Goal: Task Accomplishment & Management: Manage account settings

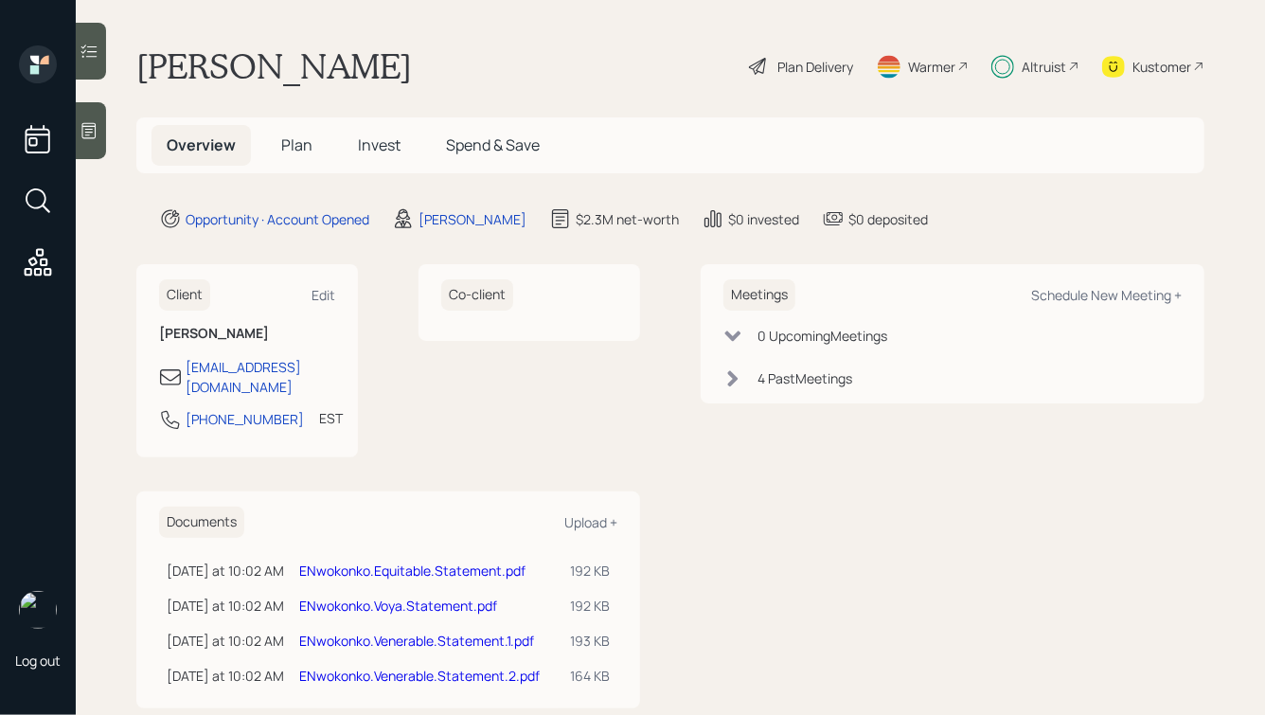
click at [373, 145] on span "Invest" at bounding box center [379, 144] width 43 height 21
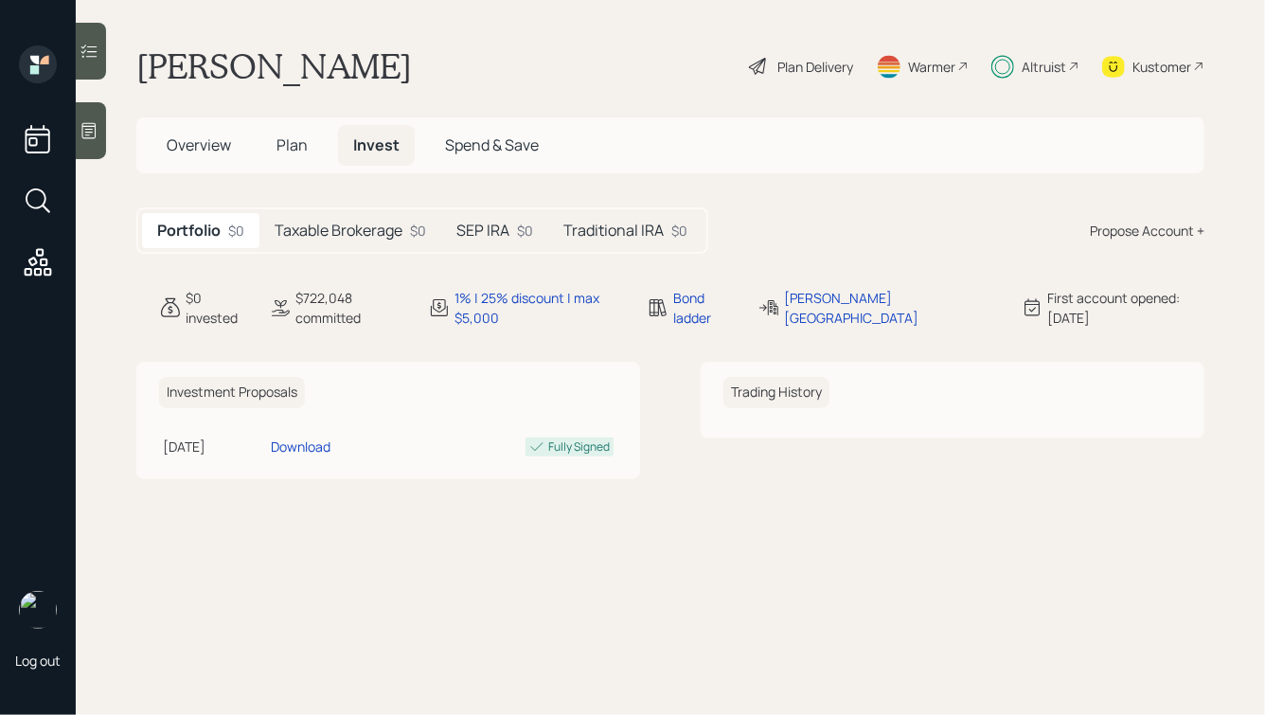
click at [614, 238] on h5 "Traditional IRA" at bounding box center [613, 231] width 100 height 18
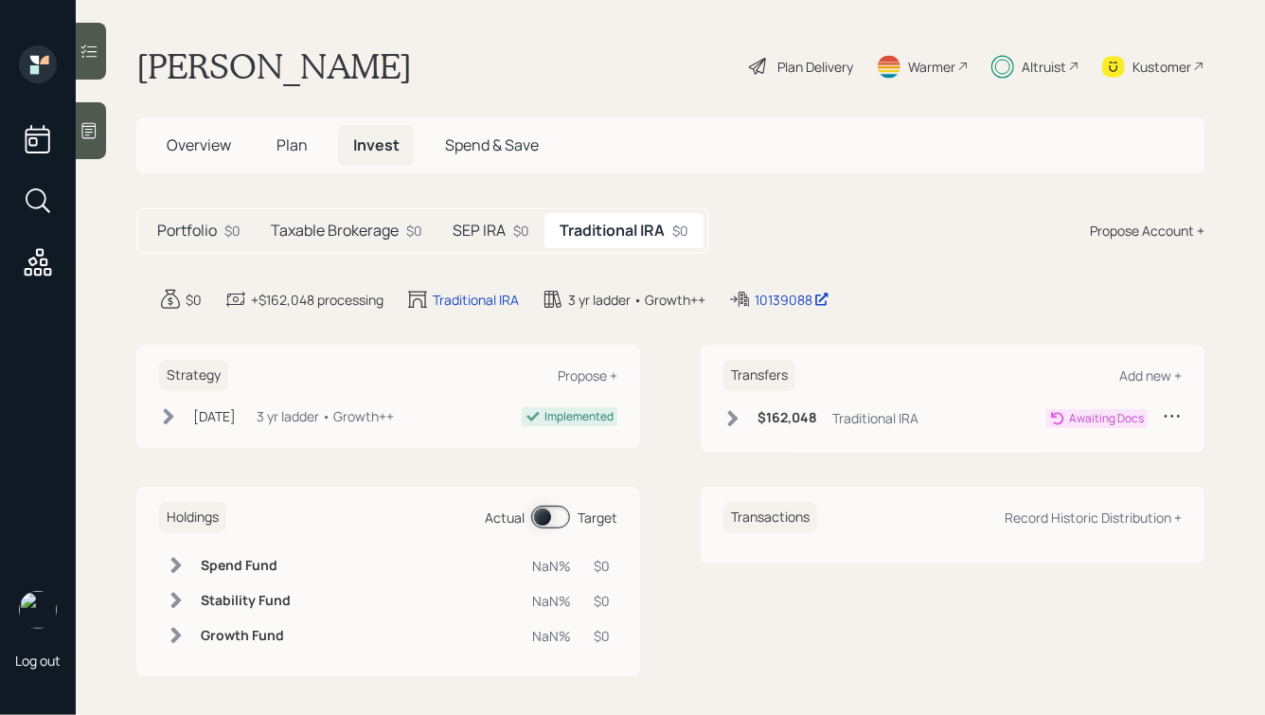
click at [294, 139] on span "Plan" at bounding box center [291, 144] width 31 height 21
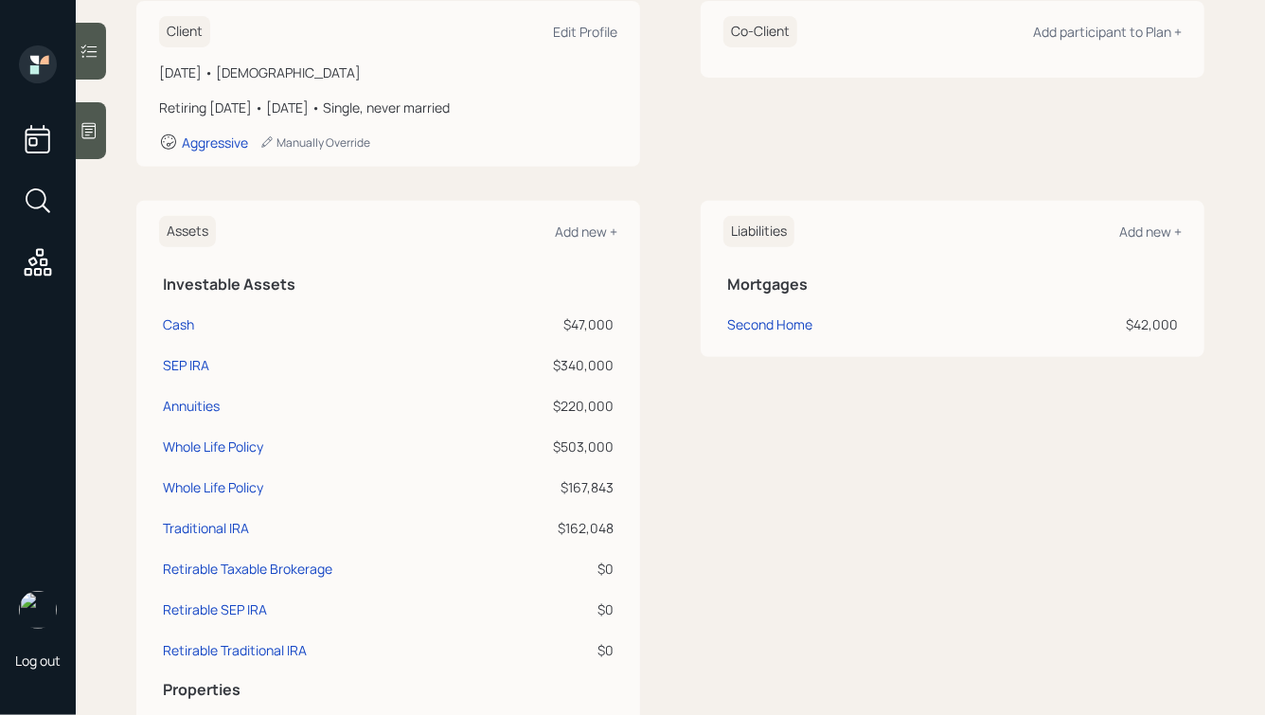
scroll to position [382, 0]
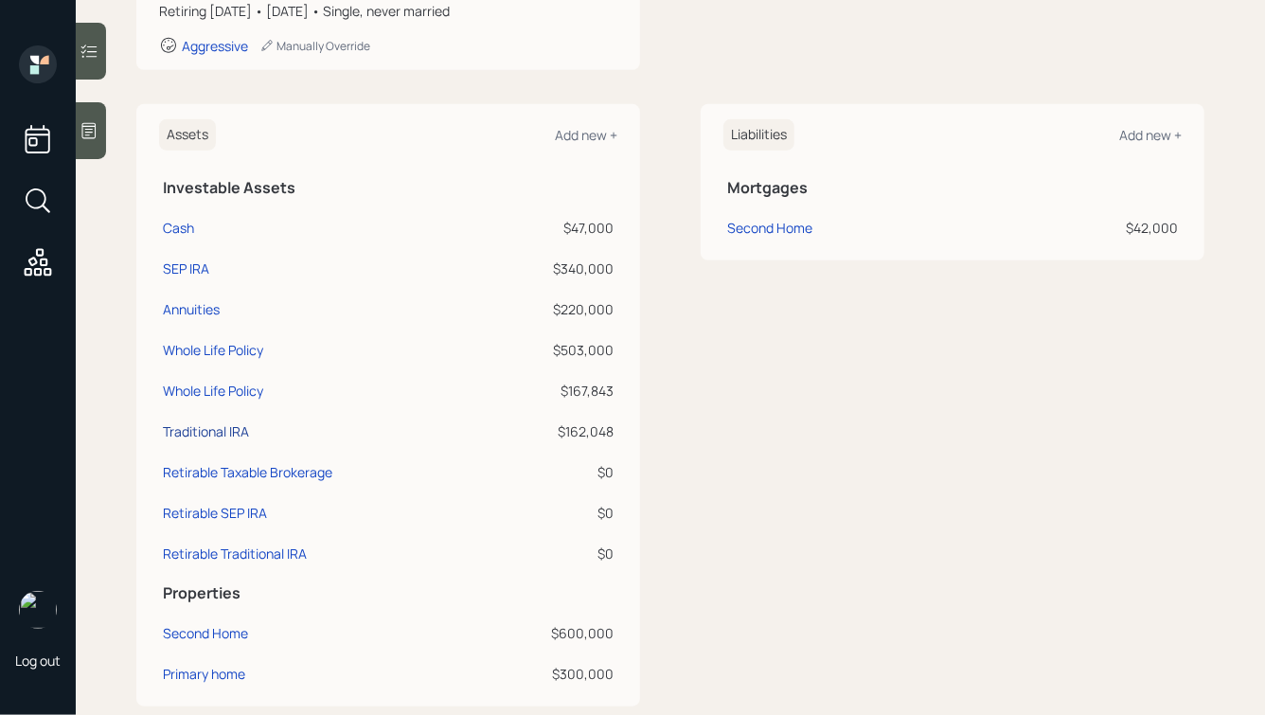
click at [217, 433] on div "Traditional IRA" at bounding box center [206, 431] width 86 height 20
select select "ira"
select select "balanced"
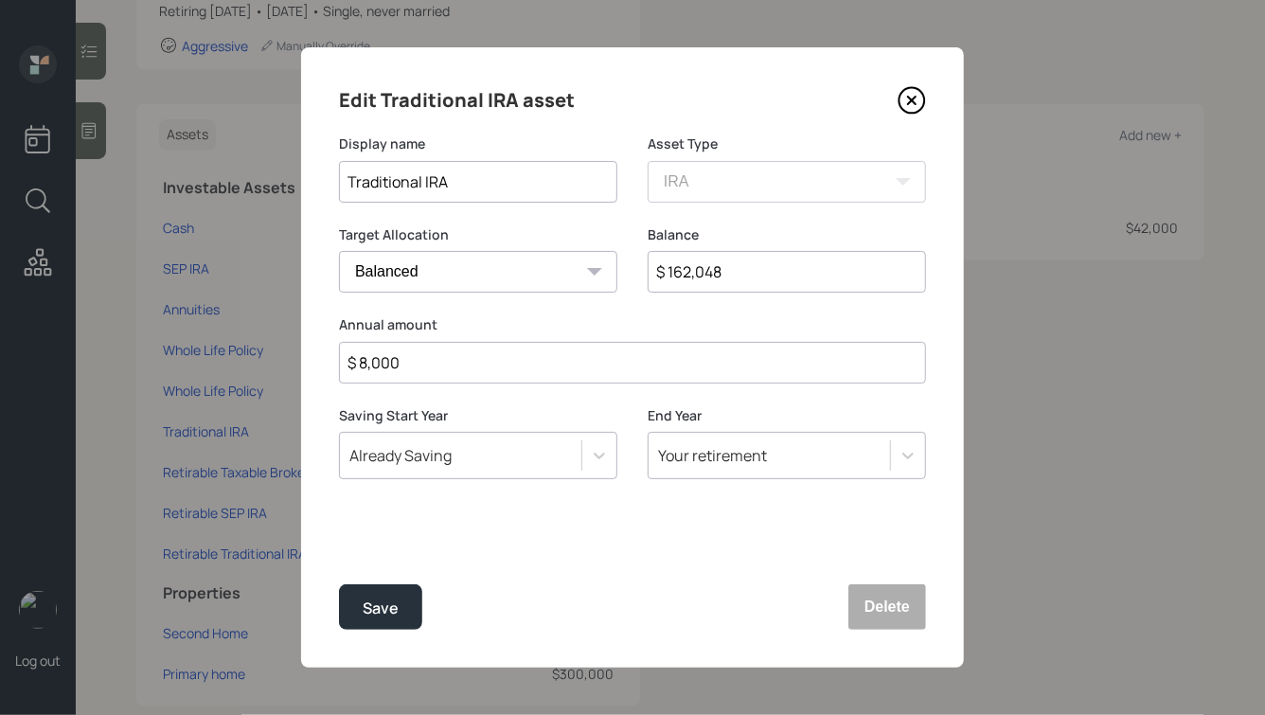
drag, startPoint x: 421, startPoint y: 178, endPoint x: 252, endPoint y: 200, distance: 170.9
click at [252, 200] on div "Edit Traditional IRA asset Display name Traditional IRA Asset Type SEP [PERSON_…" at bounding box center [632, 357] width 1265 height 715
type input "[PERSON_NAME]"
click at [339, 584] on button "Save" at bounding box center [380, 606] width 83 height 45
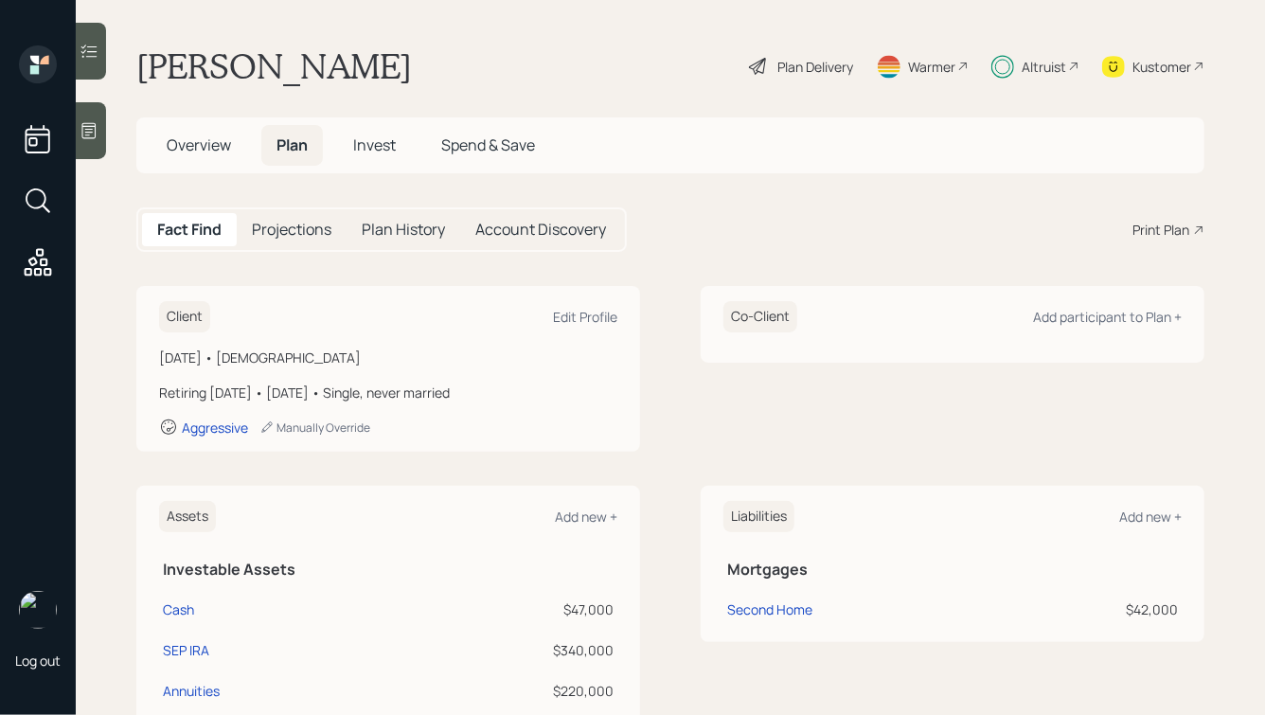
click at [383, 151] on span "Invest" at bounding box center [374, 144] width 43 height 21
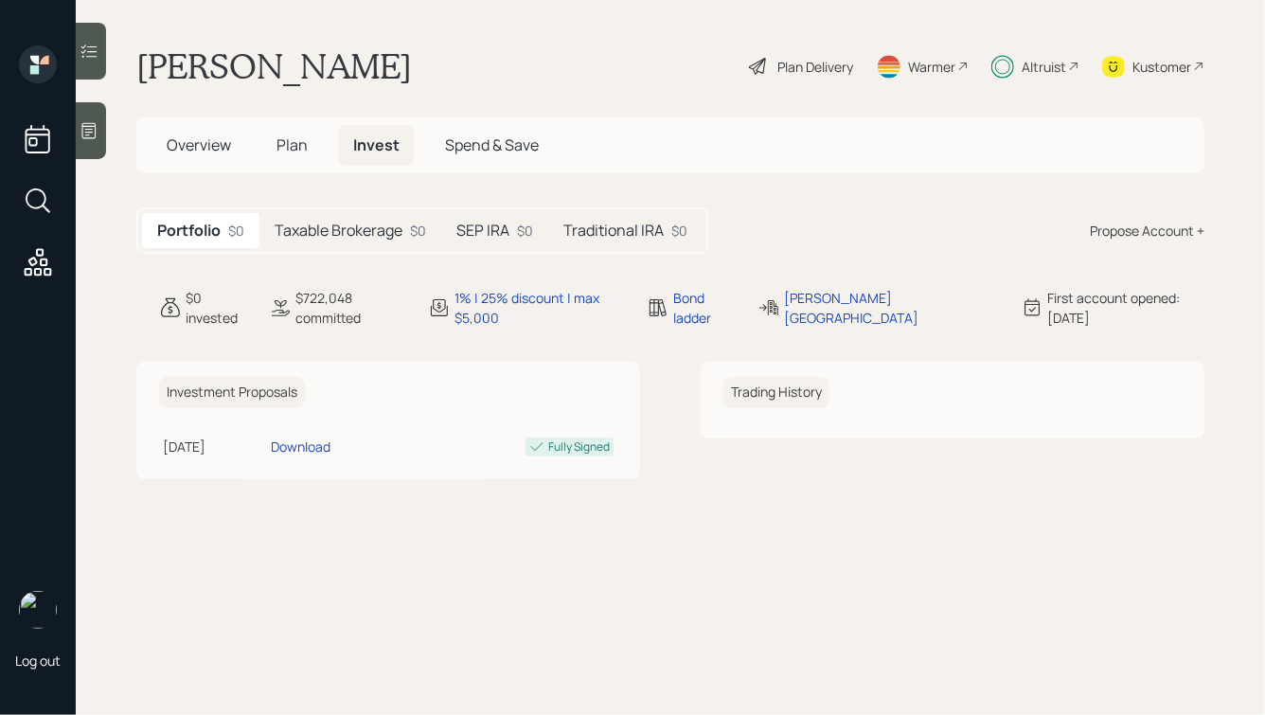
click at [617, 226] on h5 "Traditional IRA" at bounding box center [613, 231] width 100 height 18
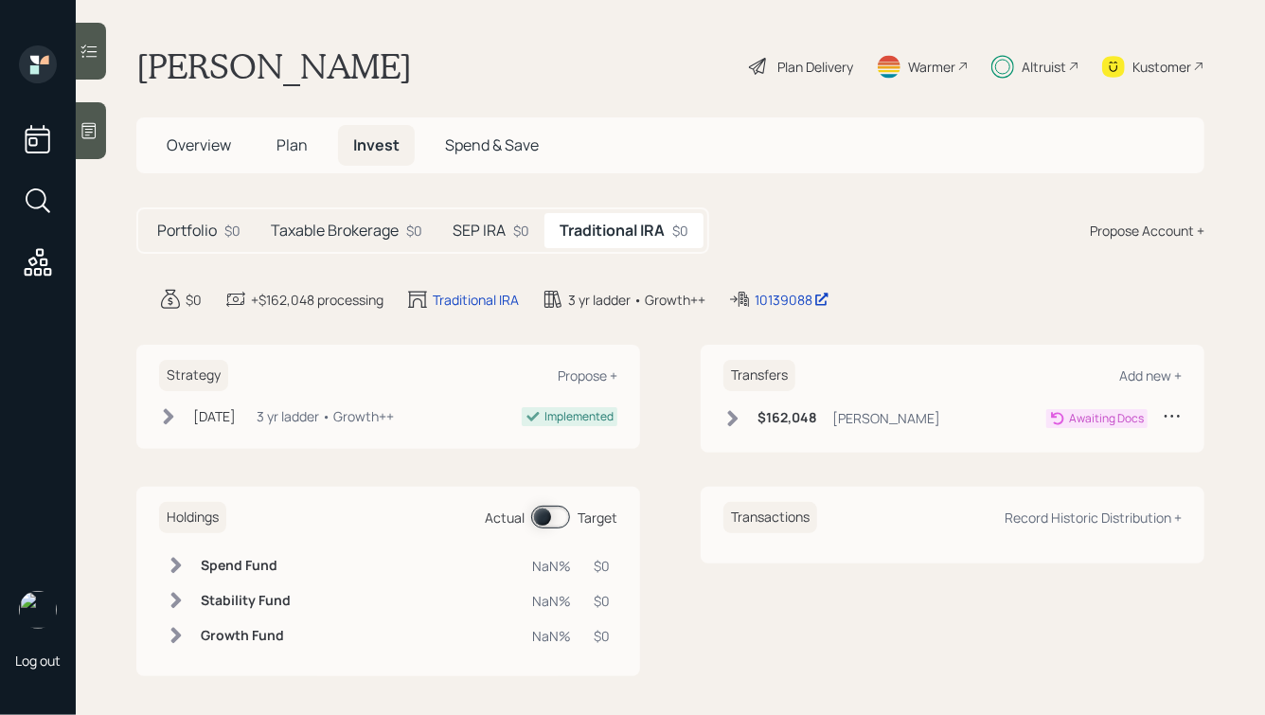
click at [1039, 75] on div "Altruist" at bounding box center [1044, 67] width 45 height 20
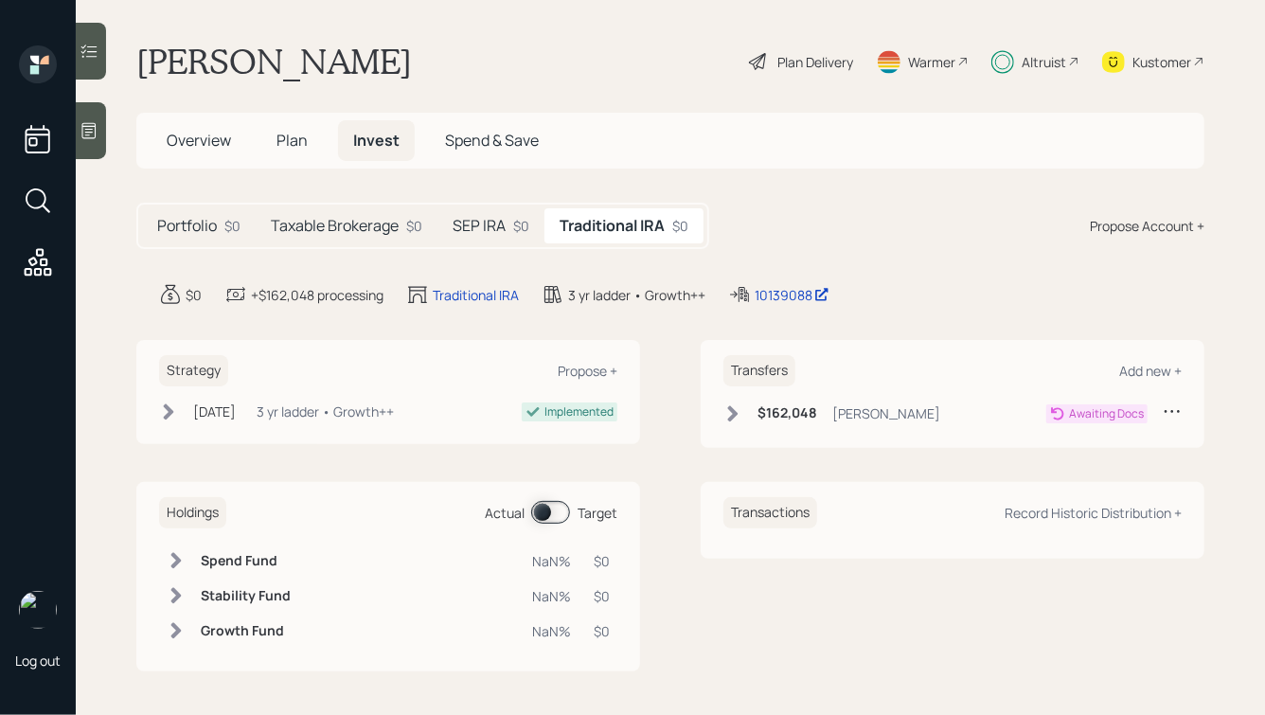
click at [177, 136] on span "Overview" at bounding box center [199, 140] width 64 height 21
